Goal: Information Seeking & Learning: Learn about a topic

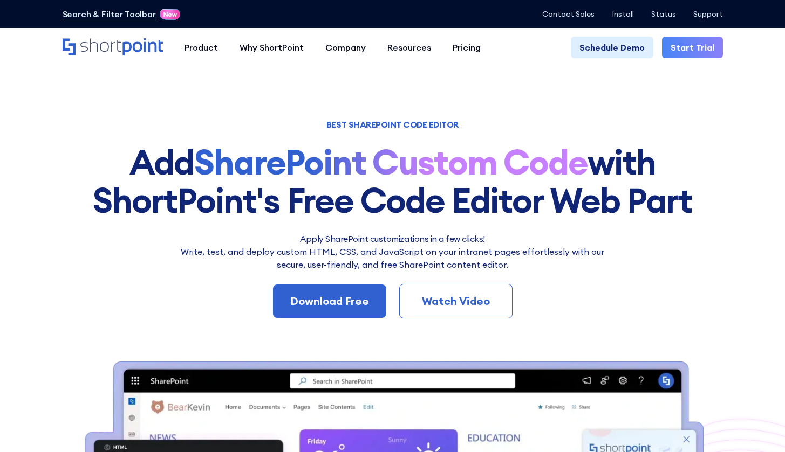
scroll to position [2, 0]
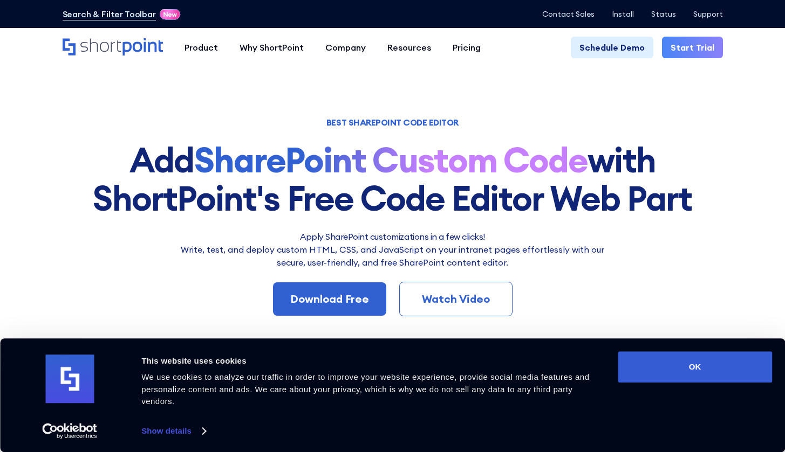
drag, startPoint x: 203, startPoint y: 155, endPoint x: 587, endPoint y: 145, distance: 384.0
click at [578, 145] on strong "SharePoint Custom Code" at bounding box center [391, 160] width 394 height 44
click at [739, 140] on section "BEST SHAREPOINT CODE EDITOR Add SharePoint Custom Code with ShortPoint's Free C…" at bounding box center [392, 403] width 785 height 811
click at [698, 368] on button "OK" at bounding box center [694, 367] width 154 height 31
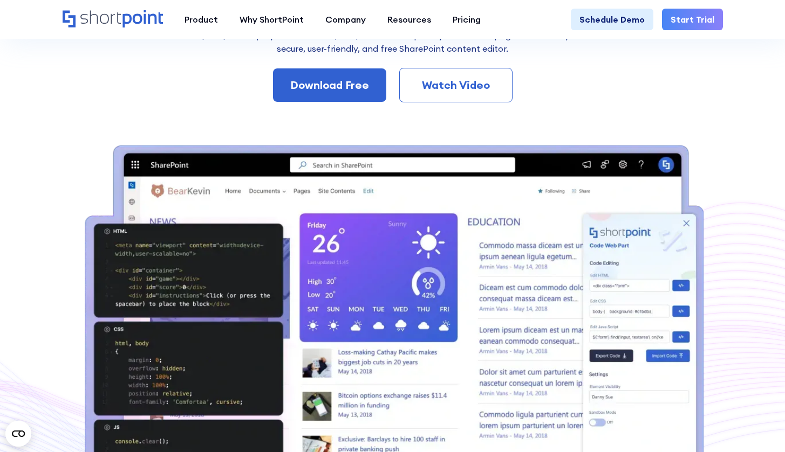
scroll to position [0, 0]
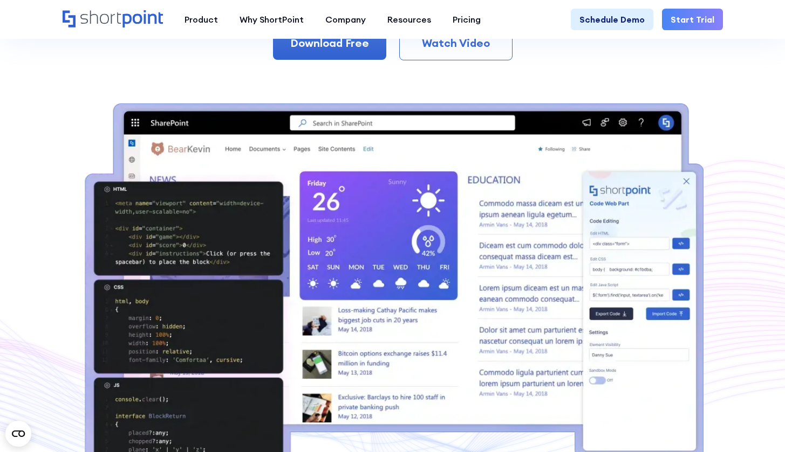
scroll to position [361, 0]
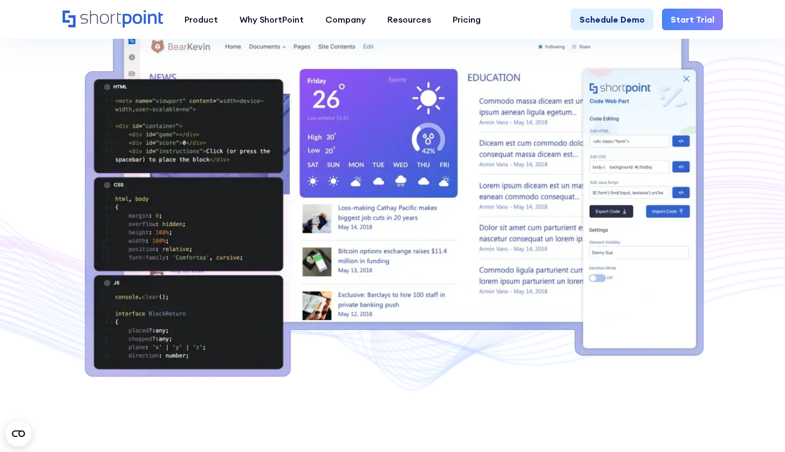
click at [685, 77] on img at bounding box center [392, 191] width 621 height 380
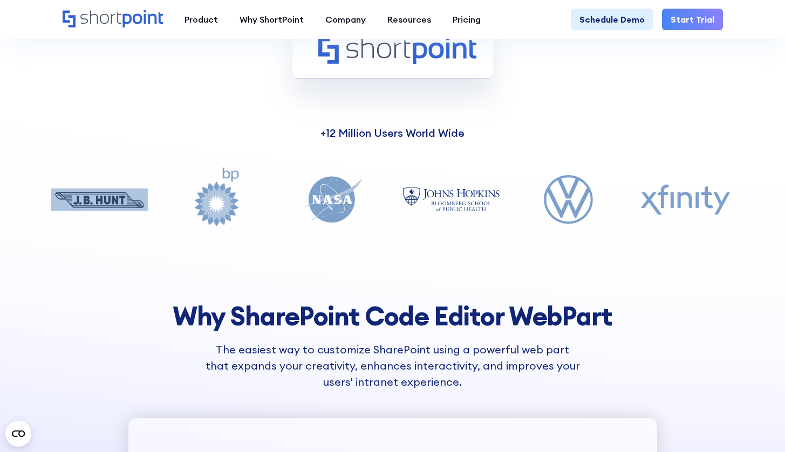
scroll to position [1207, 0]
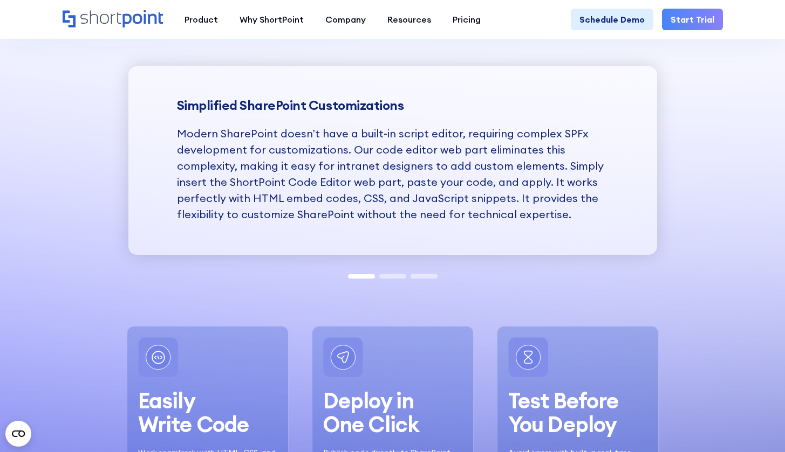
click at [384, 277] on span at bounding box center [392, 276] width 27 height 4
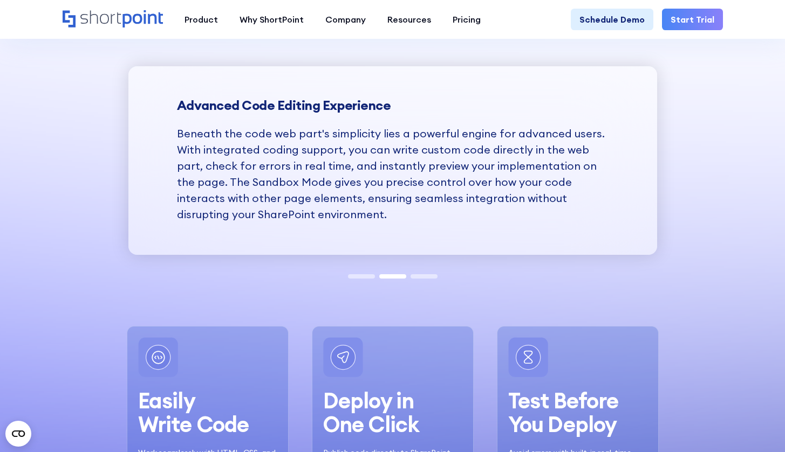
click at [425, 272] on div at bounding box center [393, 275] width 94 height 9
click at [424, 279] on div at bounding box center [392, 276] width 785 height 26
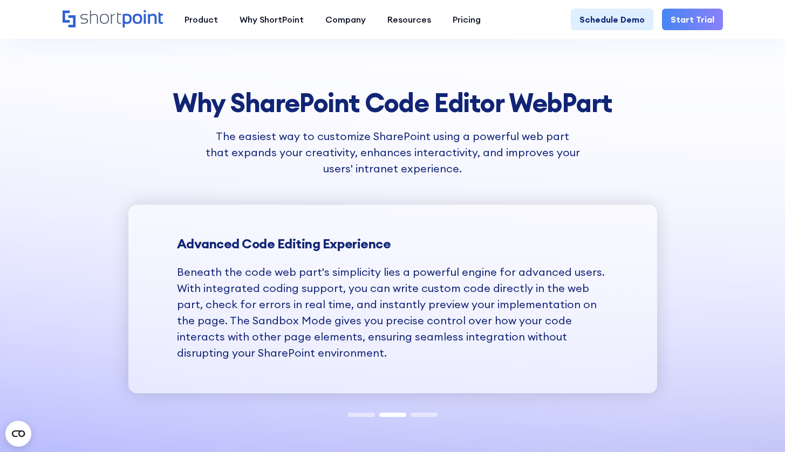
scroll to position [1152, 0]
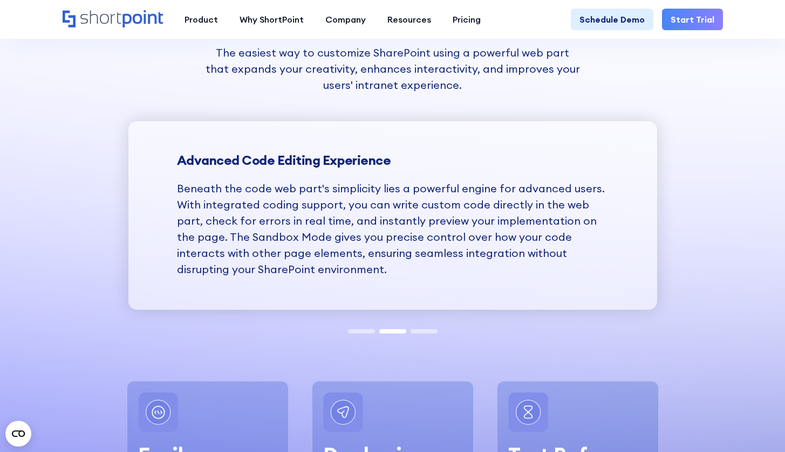
click at [424, 335] on div at bounding box center [392, 331] width 785 height 26
click at [423, 332] on span at bounding box center [423, 331] width 27 height 4
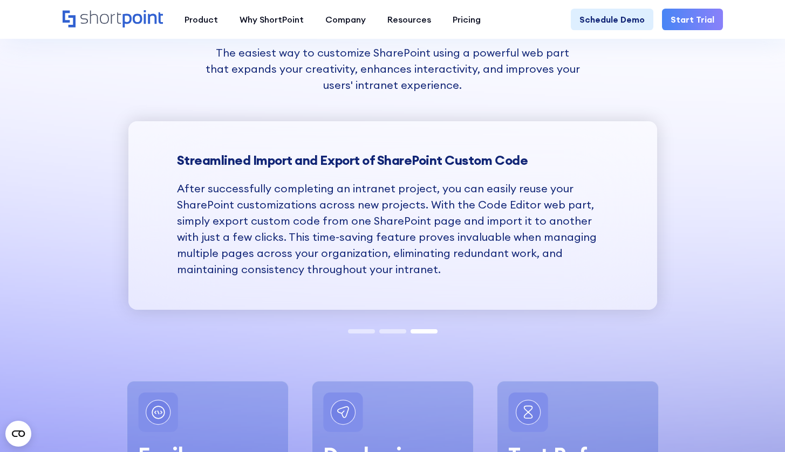
click at [363, 333] on div at bounding box center [393, 330] width 94 height 9
click at [363, 332] on span at bounding box center [361, 331] width 27 height 4
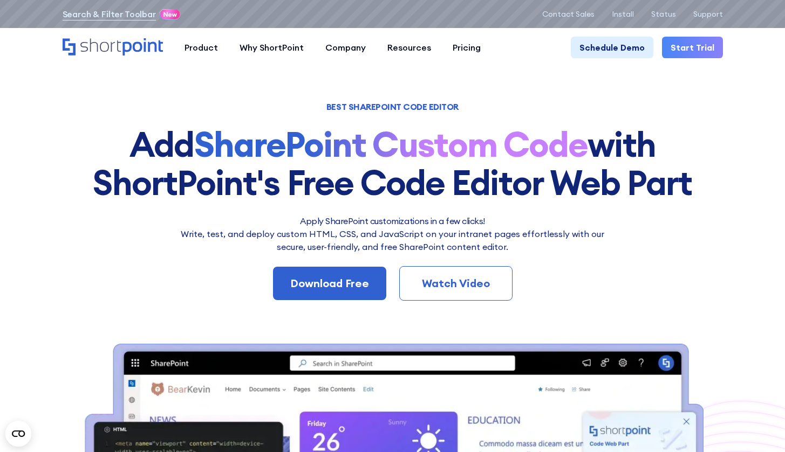
scroll to position [0, 0]
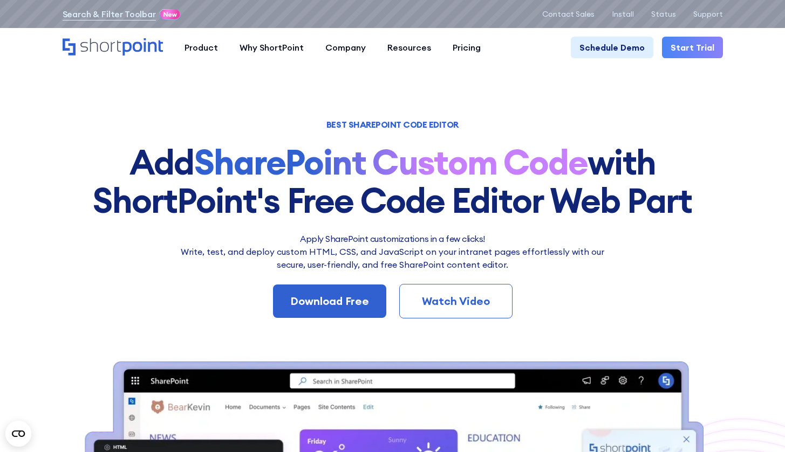
click at [426, 14] on div "Search & Filter Toolbar -758 Days -4 Hours -20 Minutes -34 Seconds Until Launch…" at bounding box center [393, 13] width 660 height 15
